Goal: Information Seeking & Learning: Check status

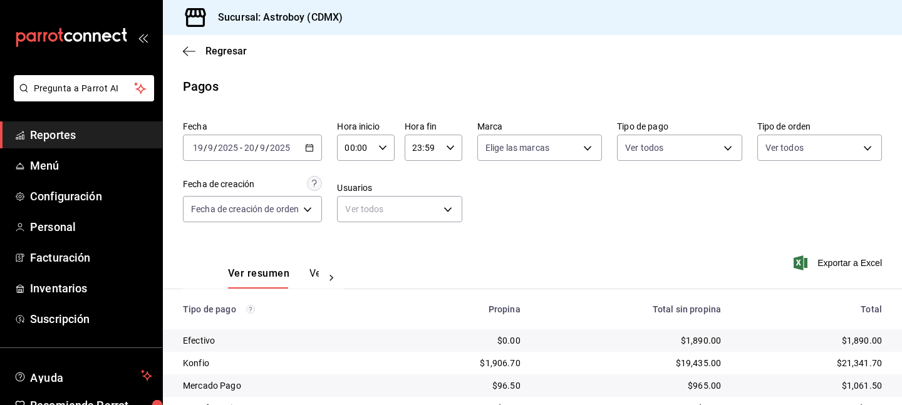
scroll to position [147, 0]
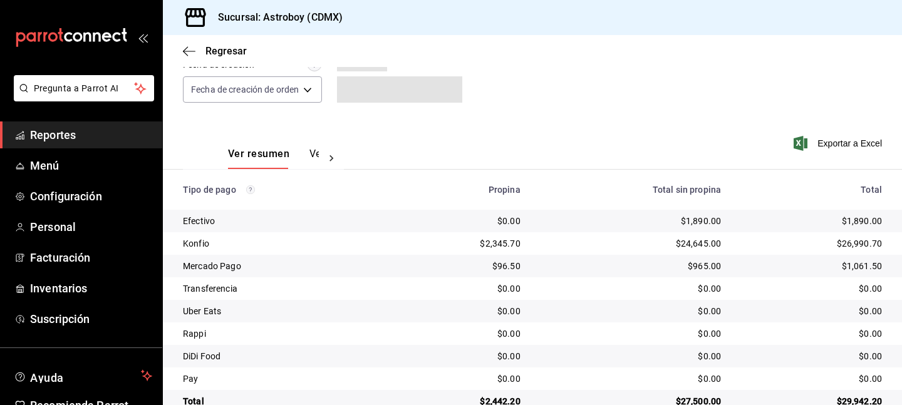
scroll to position [147, 0]
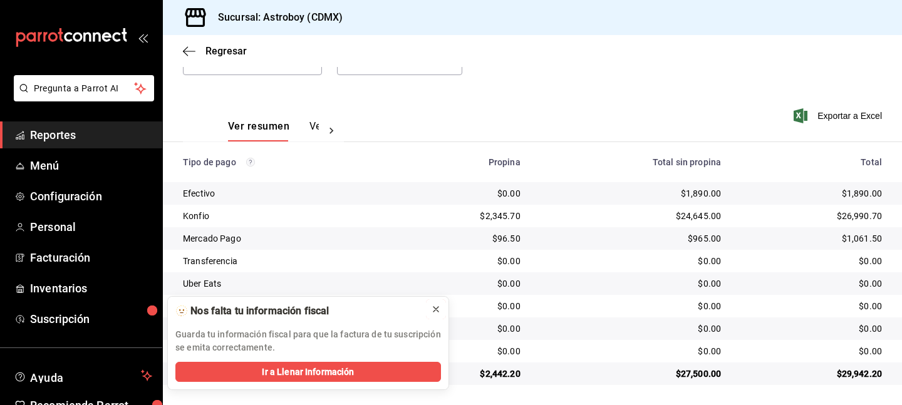
click at [438, 305] on icon at bounding box center [436, 309] width 10 height 10
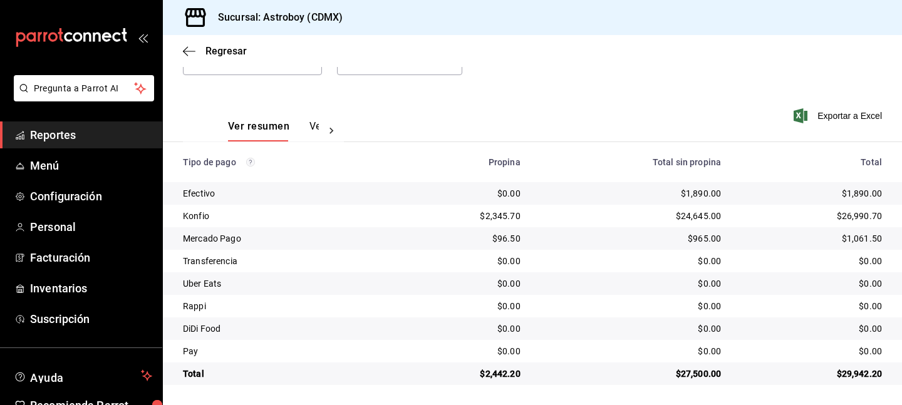
scroll to position [0, 0]
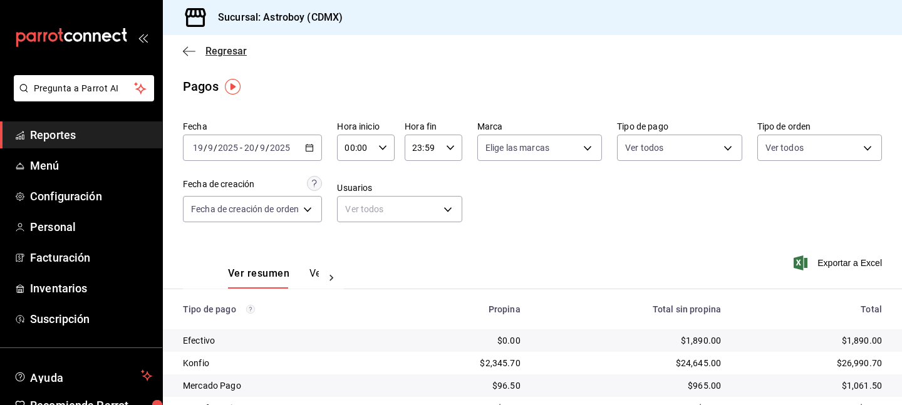
click at [187, 52] on icon "button" at bounding box center [189, 51] width 13 height 11
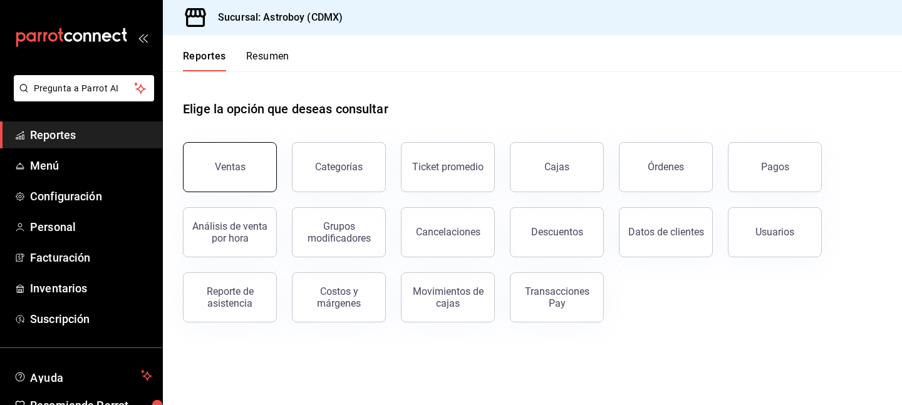
click at [230, 167] on div "Ventas" at bounding box center [230, 167] width 31 height 12
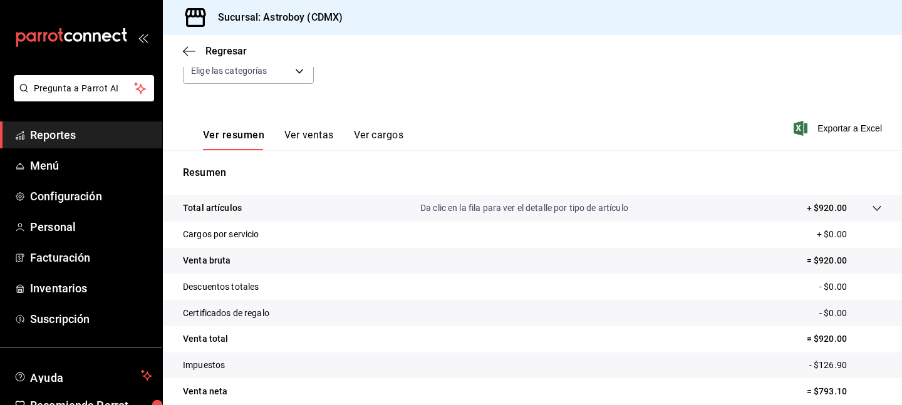
click at [299, 133] on button "Ver ventas" at bounding box center [308, 139] width 49 height 21
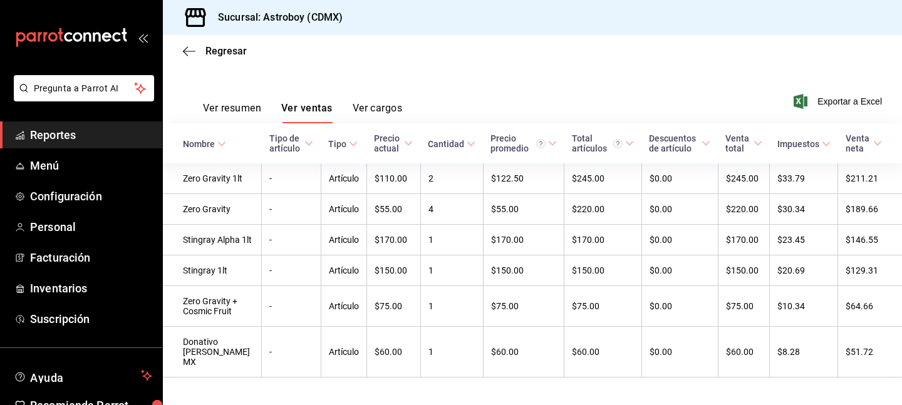
click at [217, 142] on icon at bounding box center [221, 144] width 9 height 9
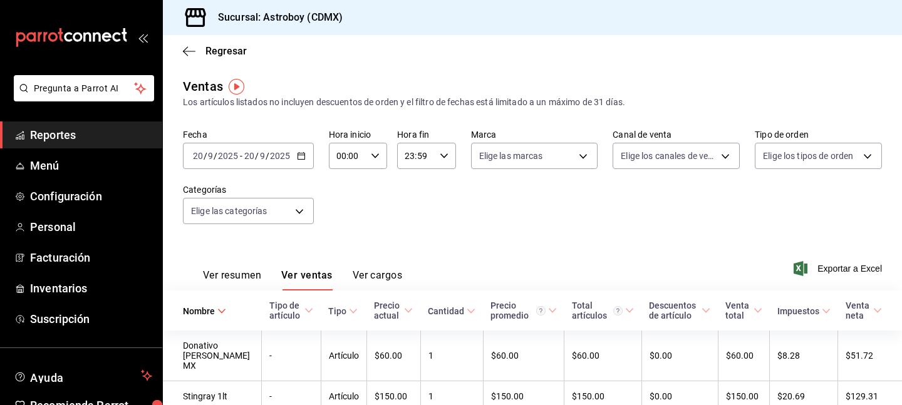
click at [297, 150] on div "2025-09-20 20 / 9 / 2025 - 2025-09-20 20 / 9 / 2025" at bounding box center [248, 156] width 131 height 26
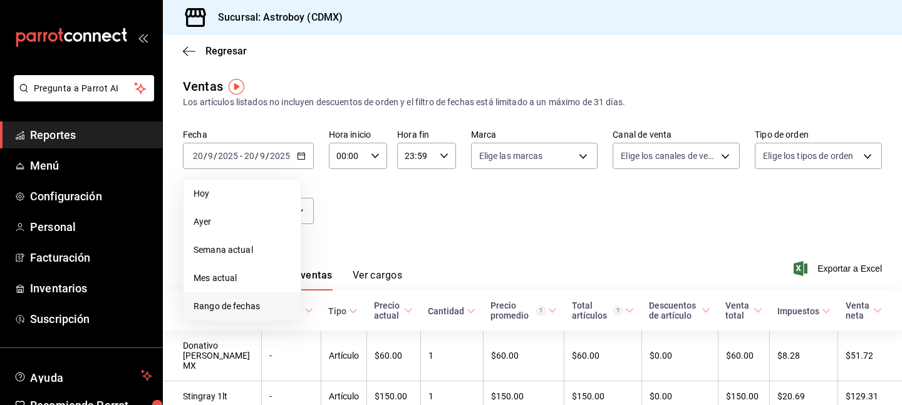
click at [261, 306] on span "Rango de fechas" at bounding box center [242, 306] width 97 height 13
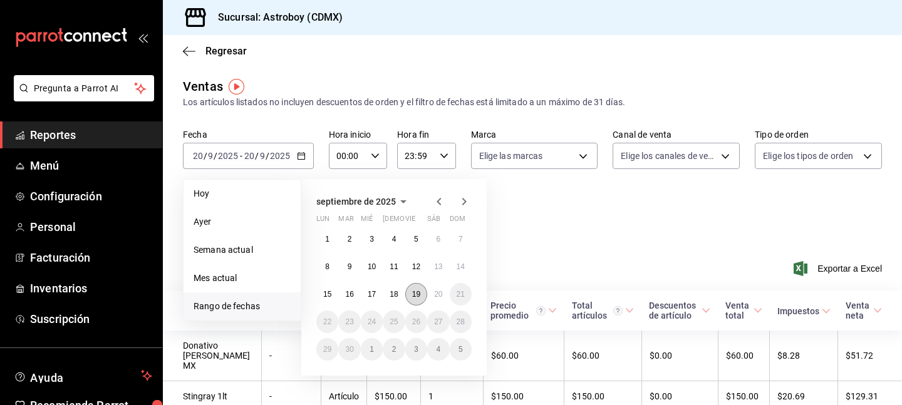
click at [419, 294] on abbr "19" at bounding box center [416, 294] width 8 height 9
click at [441, 294] on abbr "20" at bounding box center [438, 294] width 8 height 9
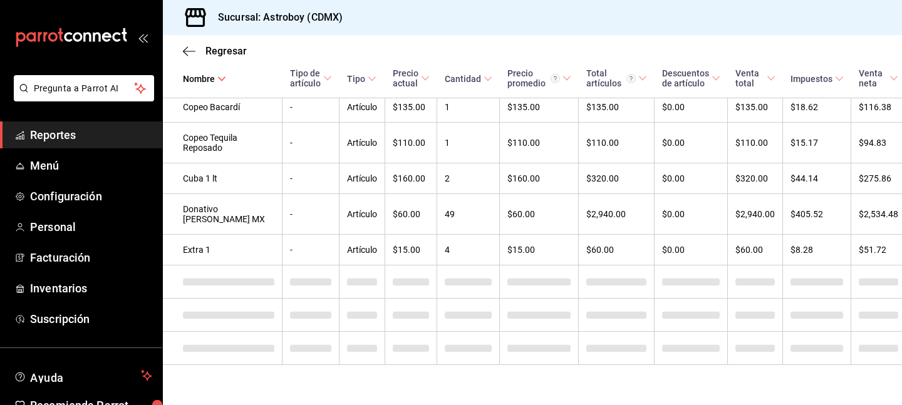
scroll to position [780, 0]
